Goal: Information Seeking & Learning: Learn about a topic

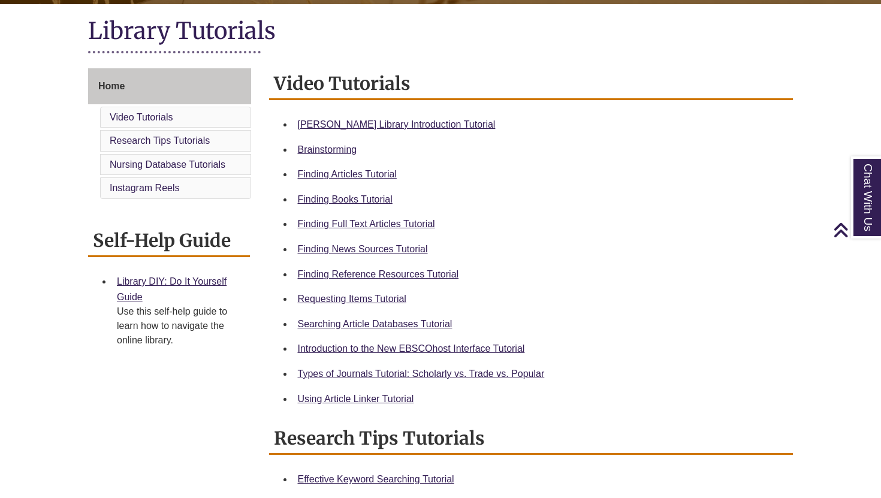
scroll to position [271, 0]
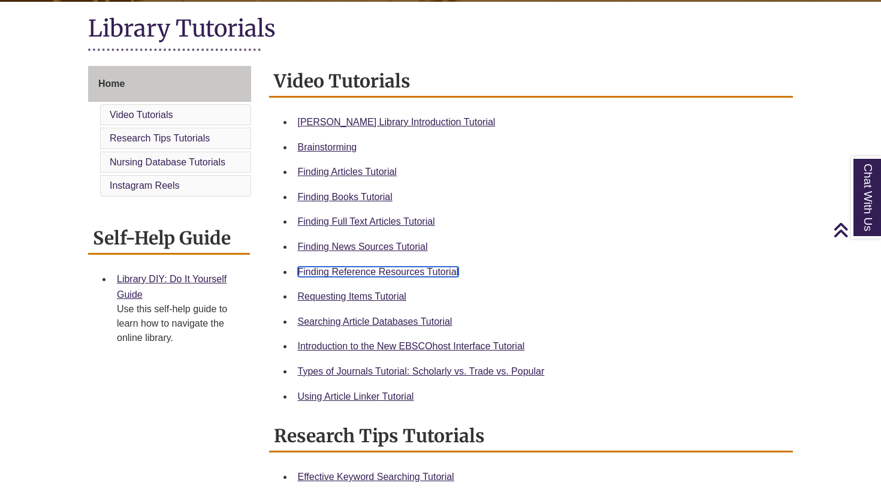
click at [372, 276] on link "Finding Reference Resources Tutorial" at bounding box center [378, 272] width 161 height 10
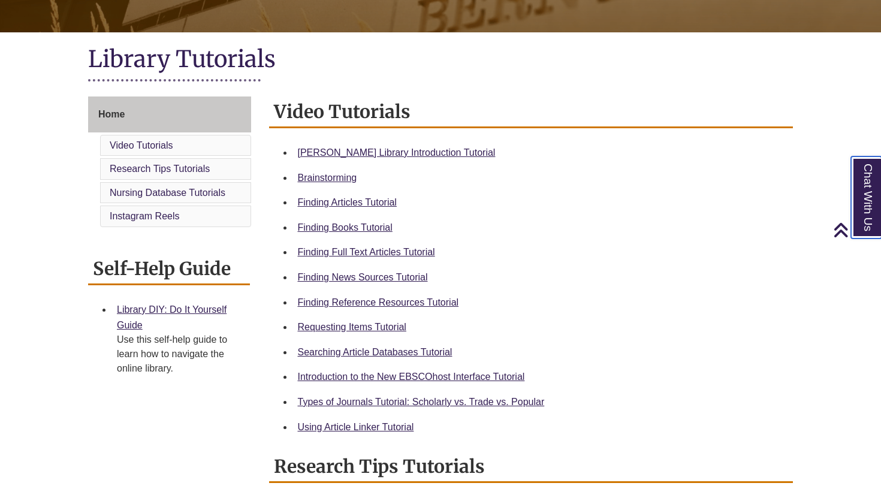
scroll to position [237, 0]
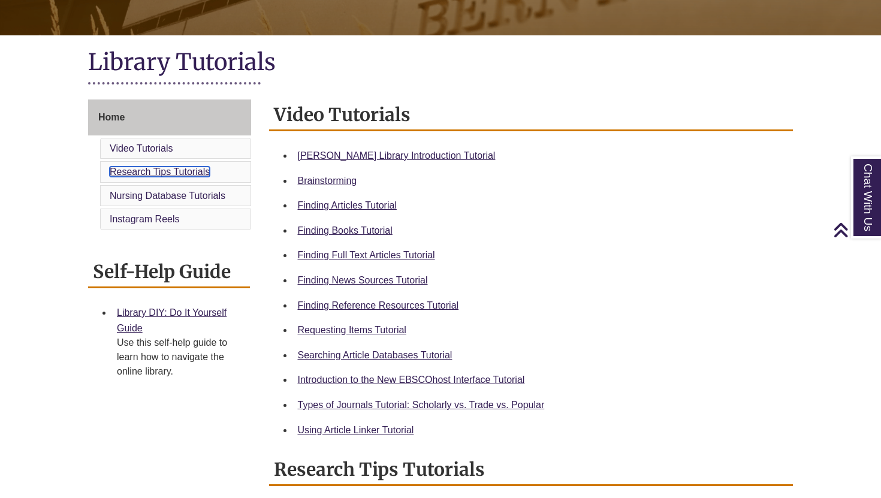
click at [168, 173] on link "Research Tips Tutorials" at bounding box center [160, 172] width 100 height 10
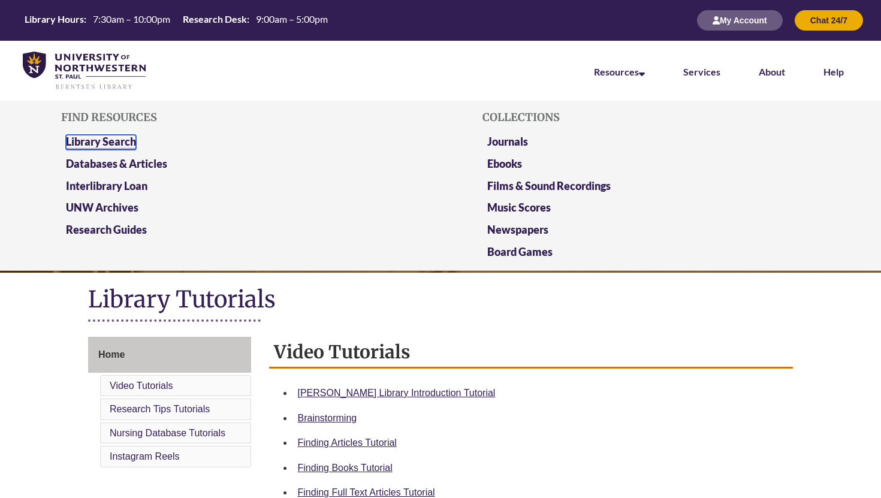
click at [110, 141] on link "Library Search" at bounding box center [101, 142] width 70 height 15
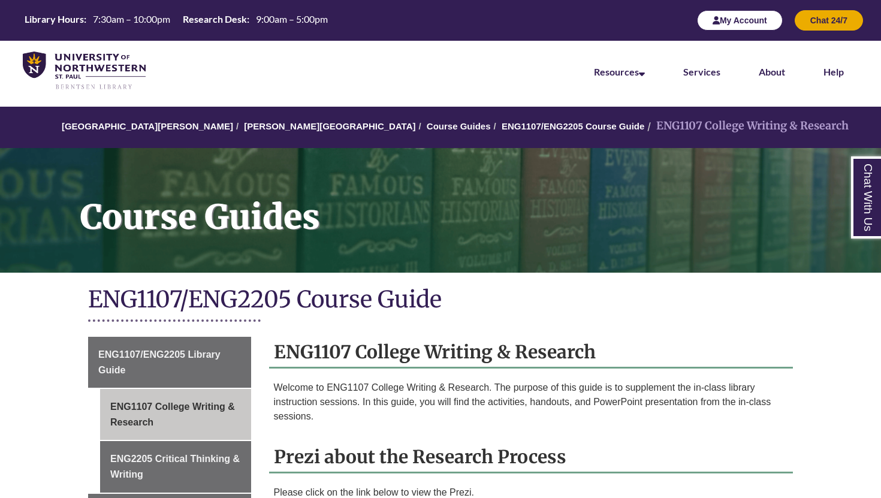
click at [747, 22] on button "My Account" at bounding box center [740, 20] width 86 height 20
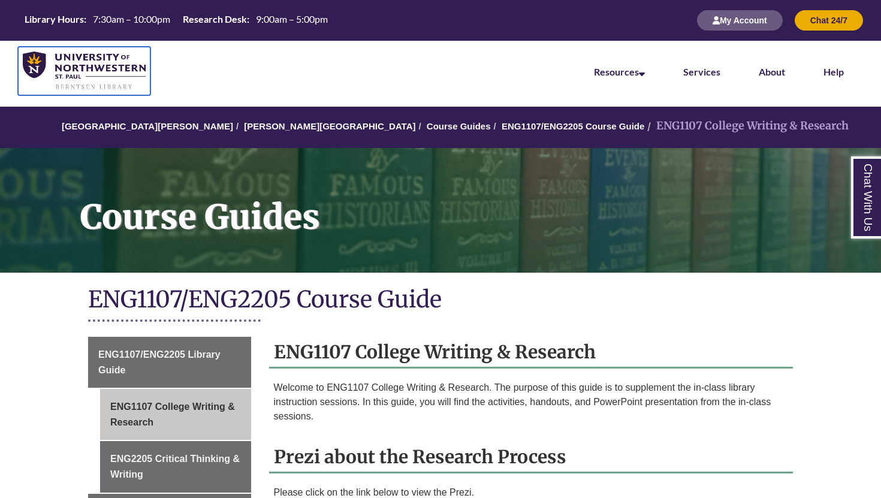
click at [36, 61] on img at bounding box center [84, 71] width 123 height 39
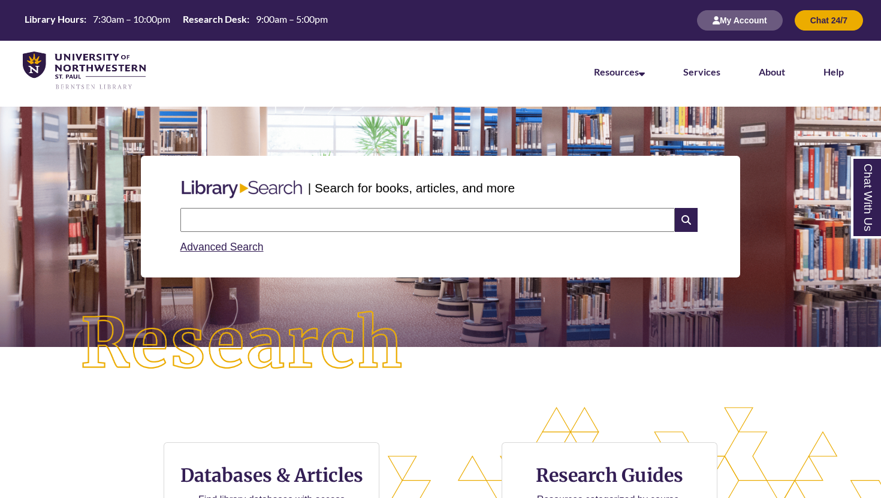
click at [286, 219] on input "text" at bounding box center [427, 220] width 494 height 24
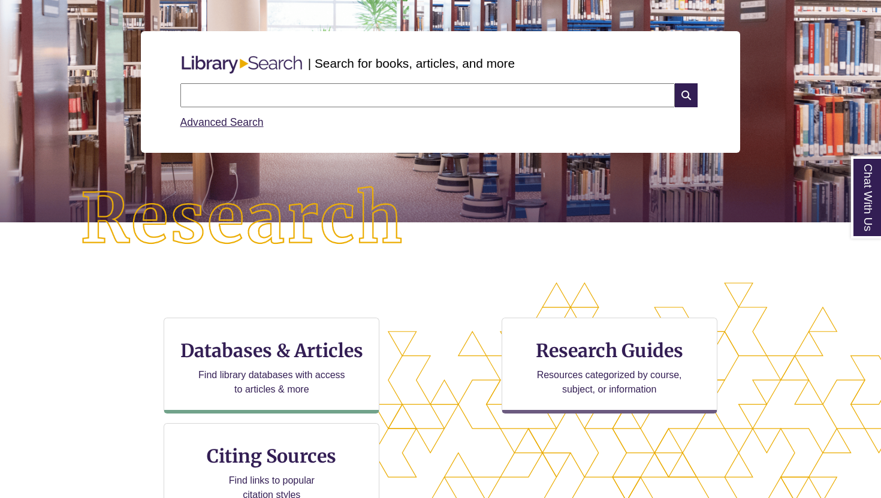
scroll to position [152, 0]
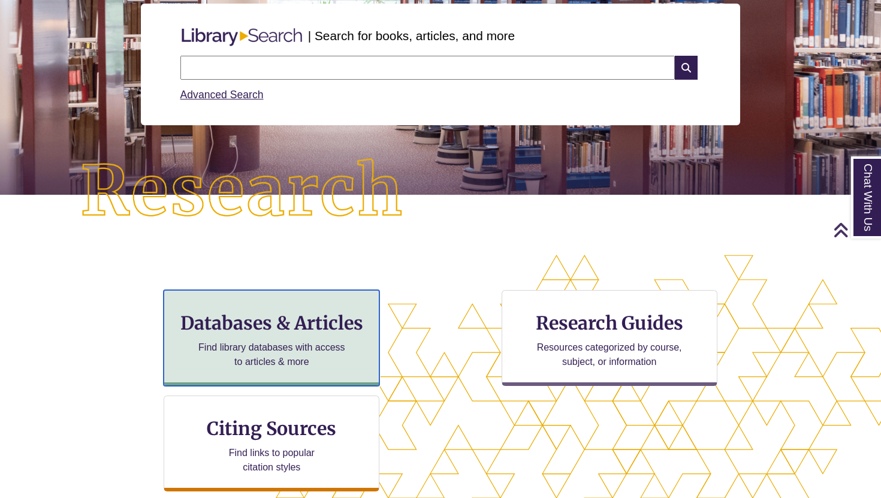
click at [290, 328] on h3 "Databases & Articles" at bounding box center [271, 323] width 195 height 23
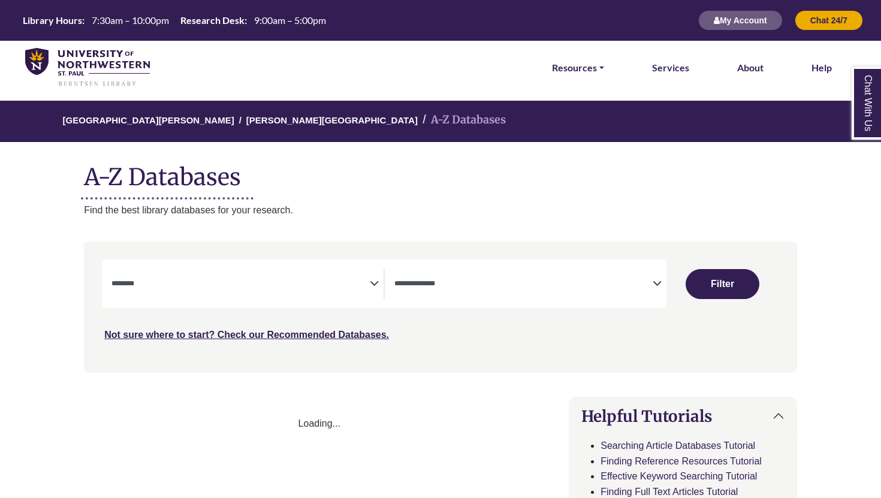
select select "Database Subject Filter"
select select "Database Types Filter"
select select "Database Subject Filter"
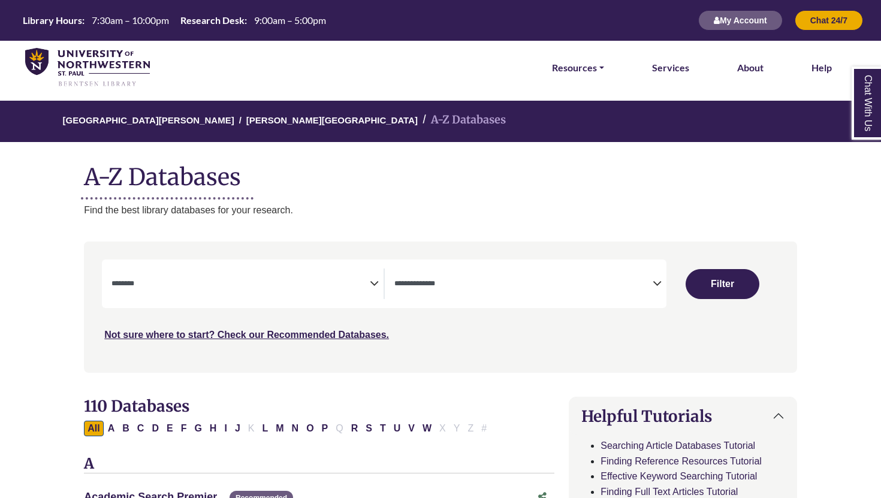
click at [422, 280] on textarea "Search" at bounding box center [523, 285] width 258 height 10
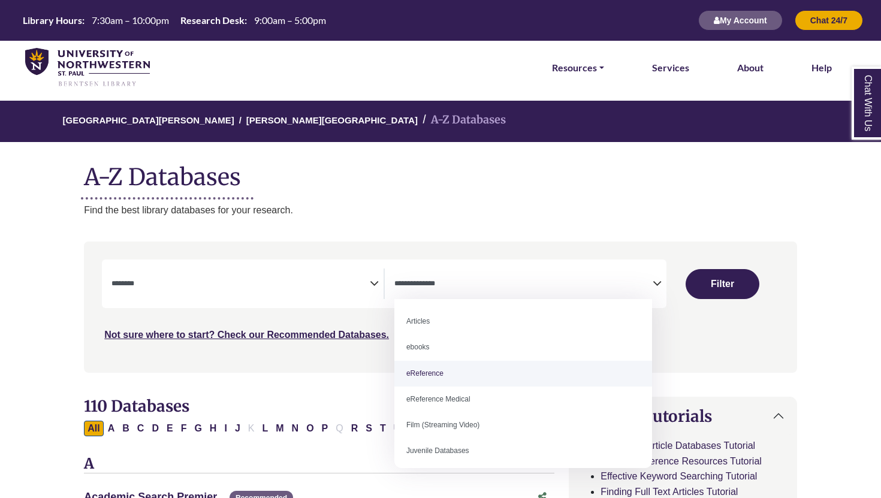
select select "*****"
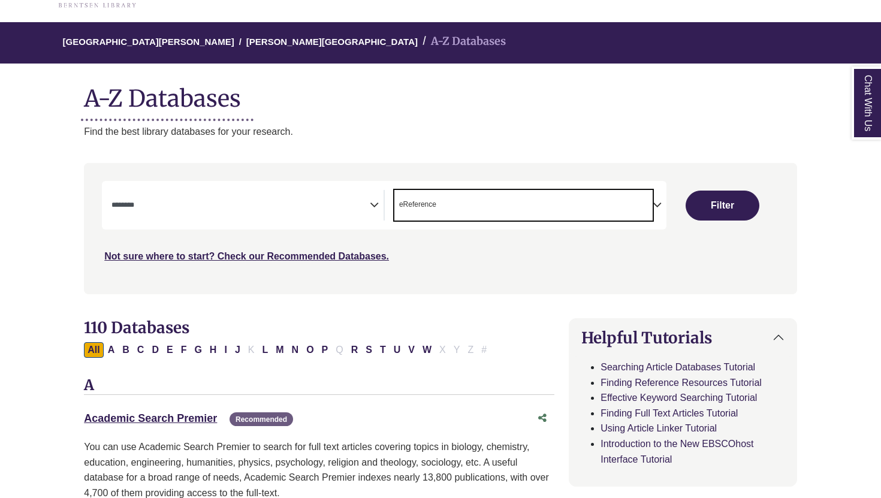
scroll to position [94, 0]
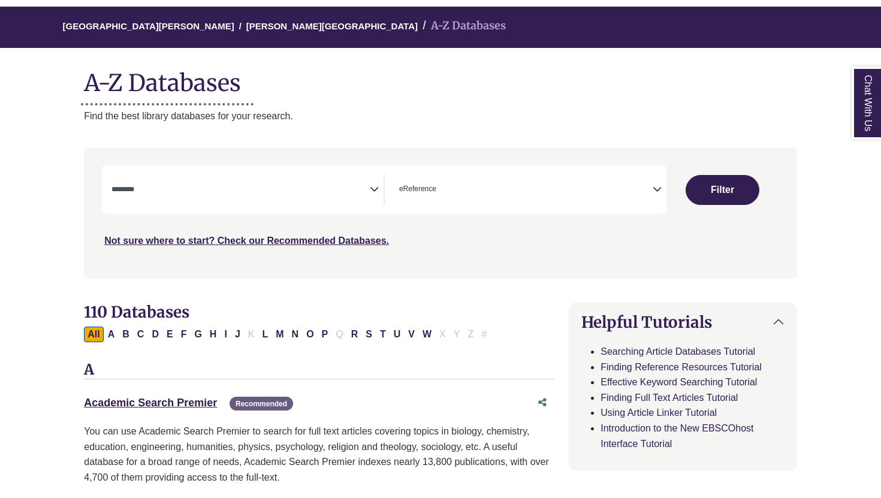
click at [337, 193] on textarea "Search" at bounding box center [240, 191] width 258 height 10
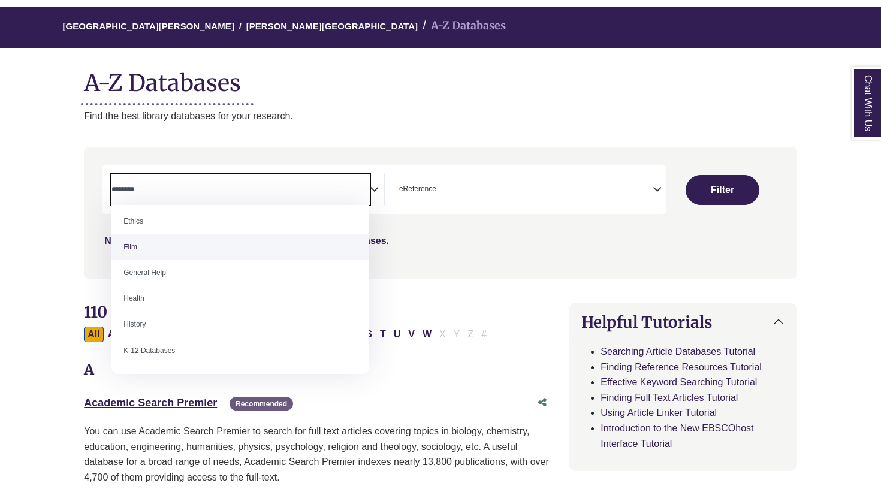
scroll to position [482, 0]
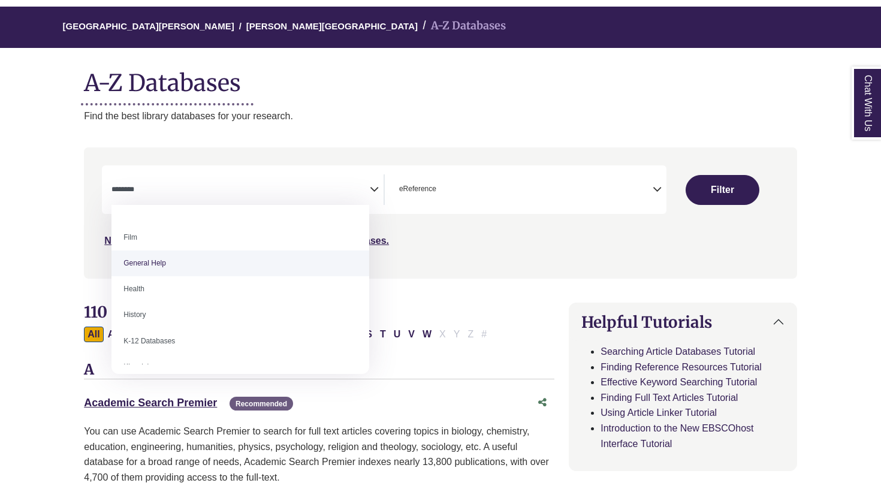
select select "*****"
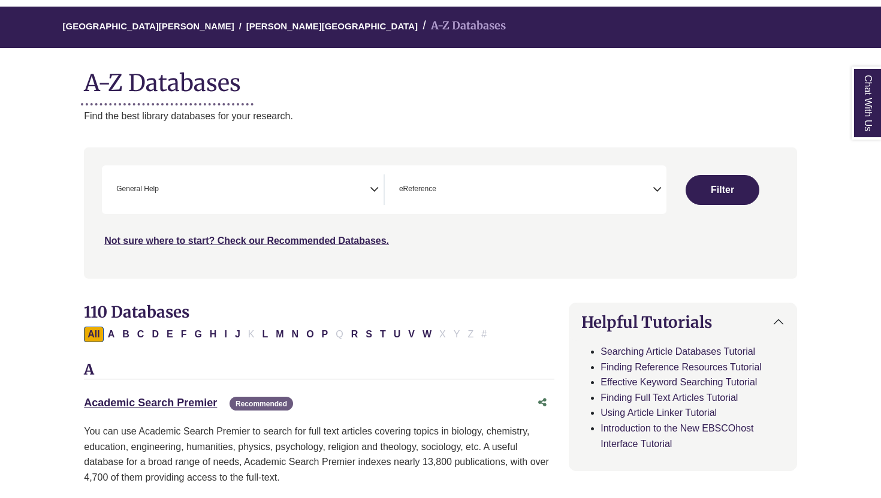
click at [731, 184] on button "Filter" at bounding box center [723, 190] width 74 height 30
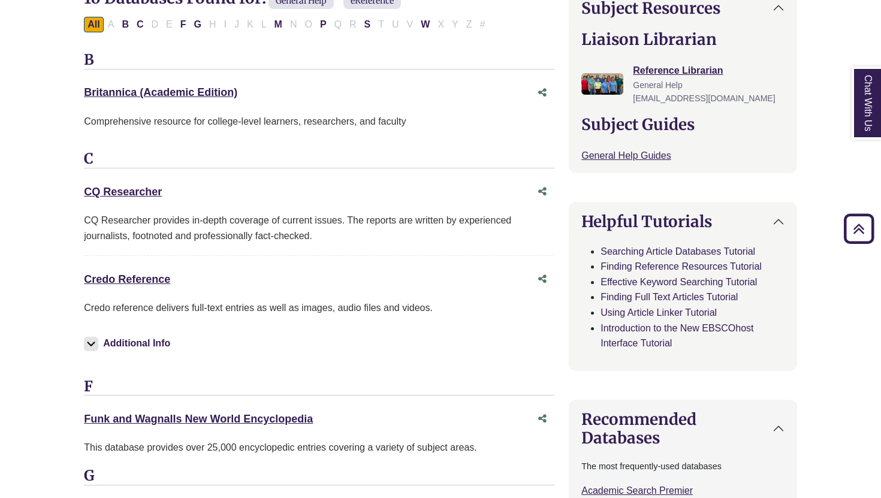
scroll to position [430, 0]
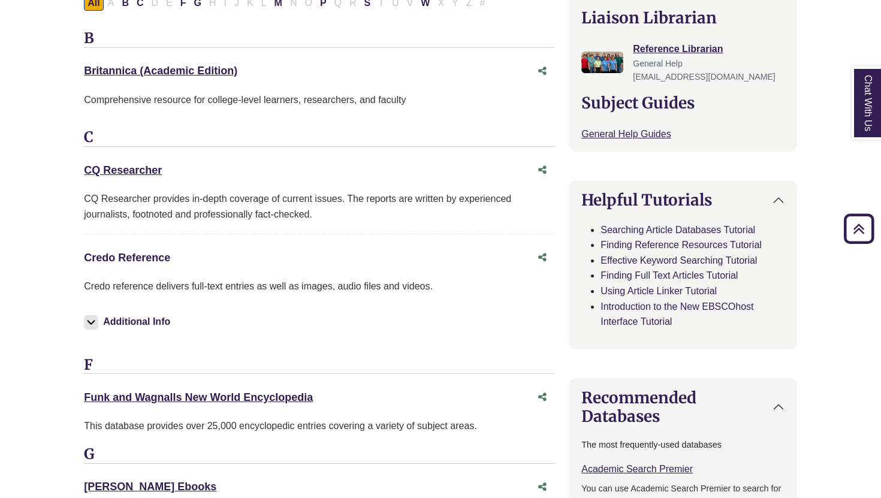
click at [150, 258] on link "Credo Reference This link opens in a new window" at bounding box center [127, 258] width 86 height 12
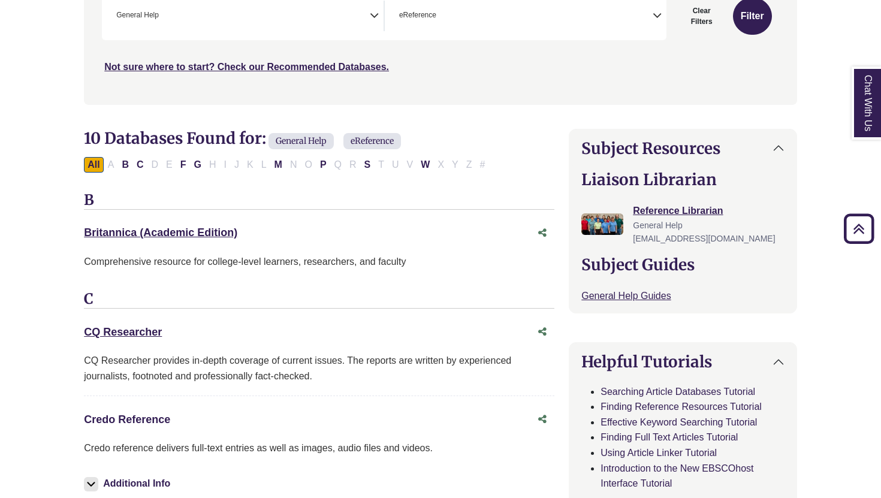
scroll to position [181, 0]
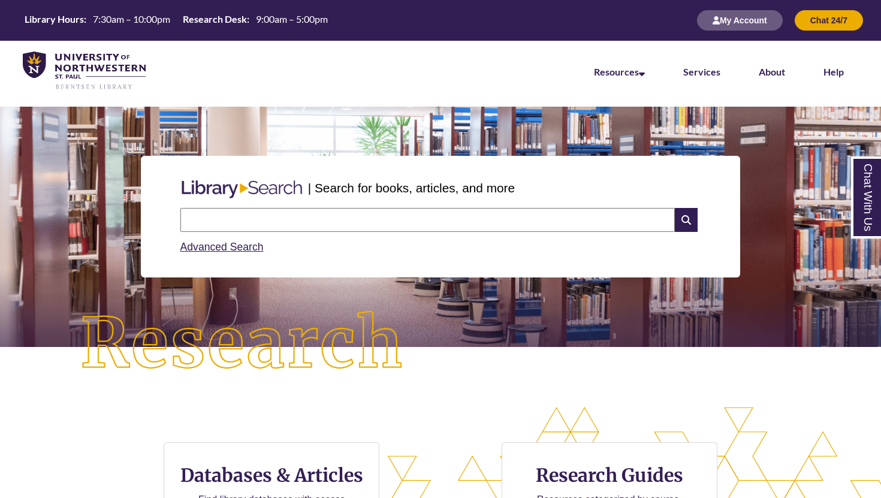
click at [473, 71] on nav "Resources Find Resources Library Search Databases & Articles Interlibrary Loan …" at bounding box center [440, 71] width 881 height 60
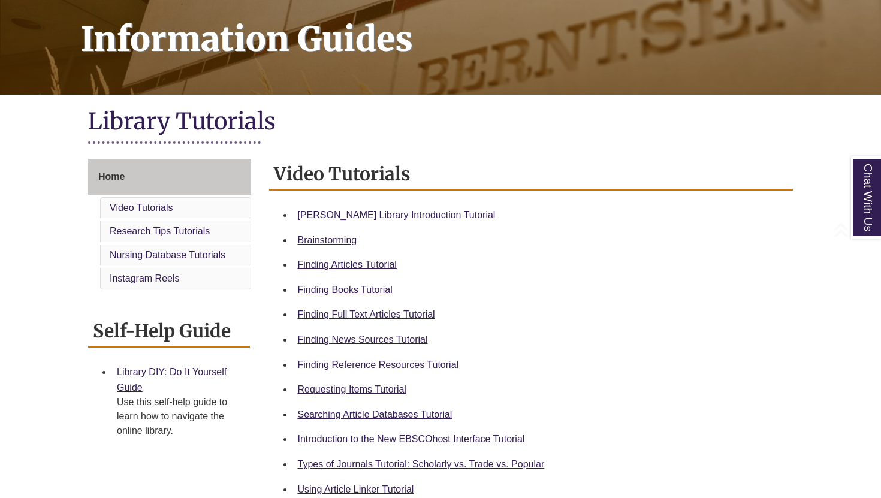
scroll to position [179, 0]
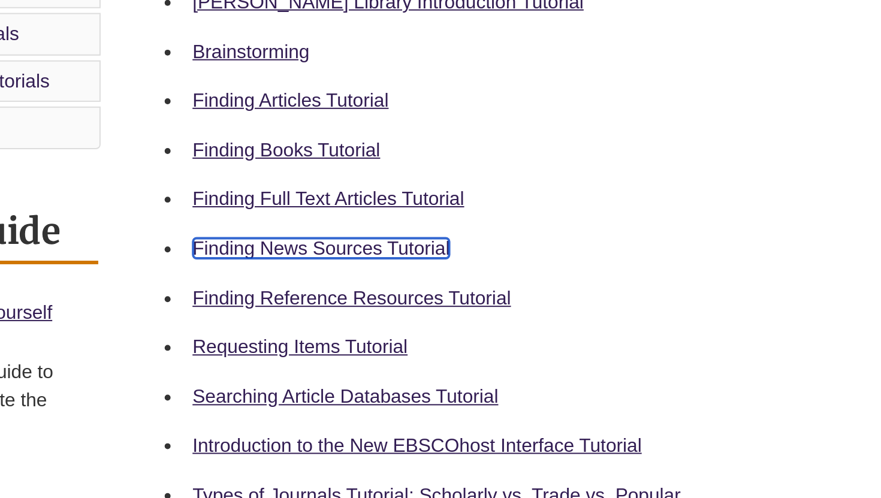
click at [382, 342] on link "Finding News Sources Tutorial" at bounding box center [363, 338] width 130 height 10
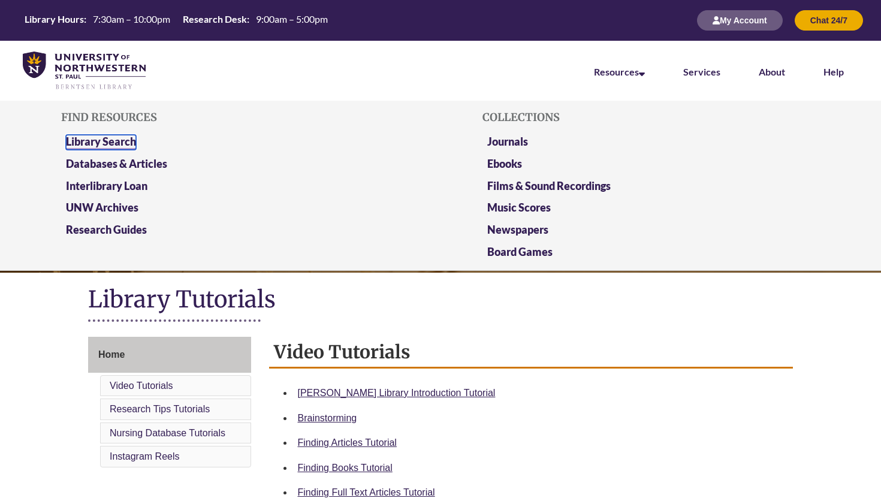
click at [110, 141] on link "Library Search" at bounding box center [101, 142] width 70 height 15
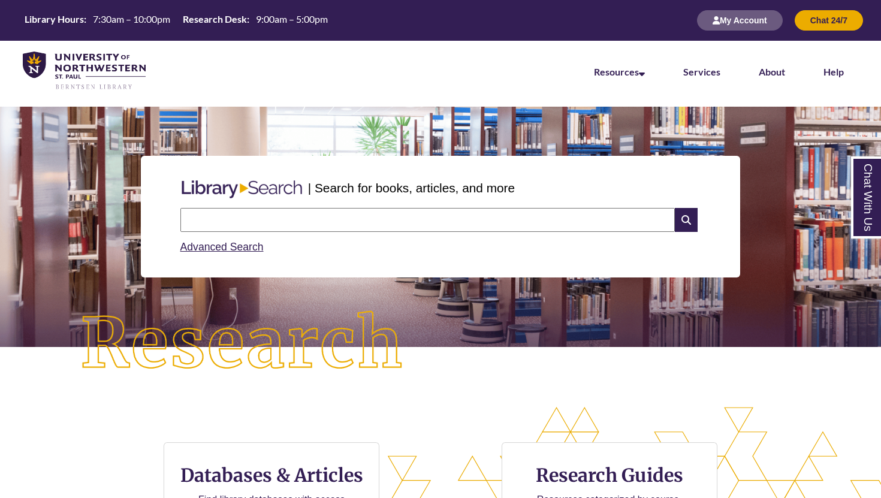
click at [251, 215] on input "text" at bounding box center [427, 220] width 494 height 24
click at [265, 217] on input "**********" at bounding box center [427, 220] width 494 height 24
type input "**********"
